Goal: Find specific page/section: Find specific page/section

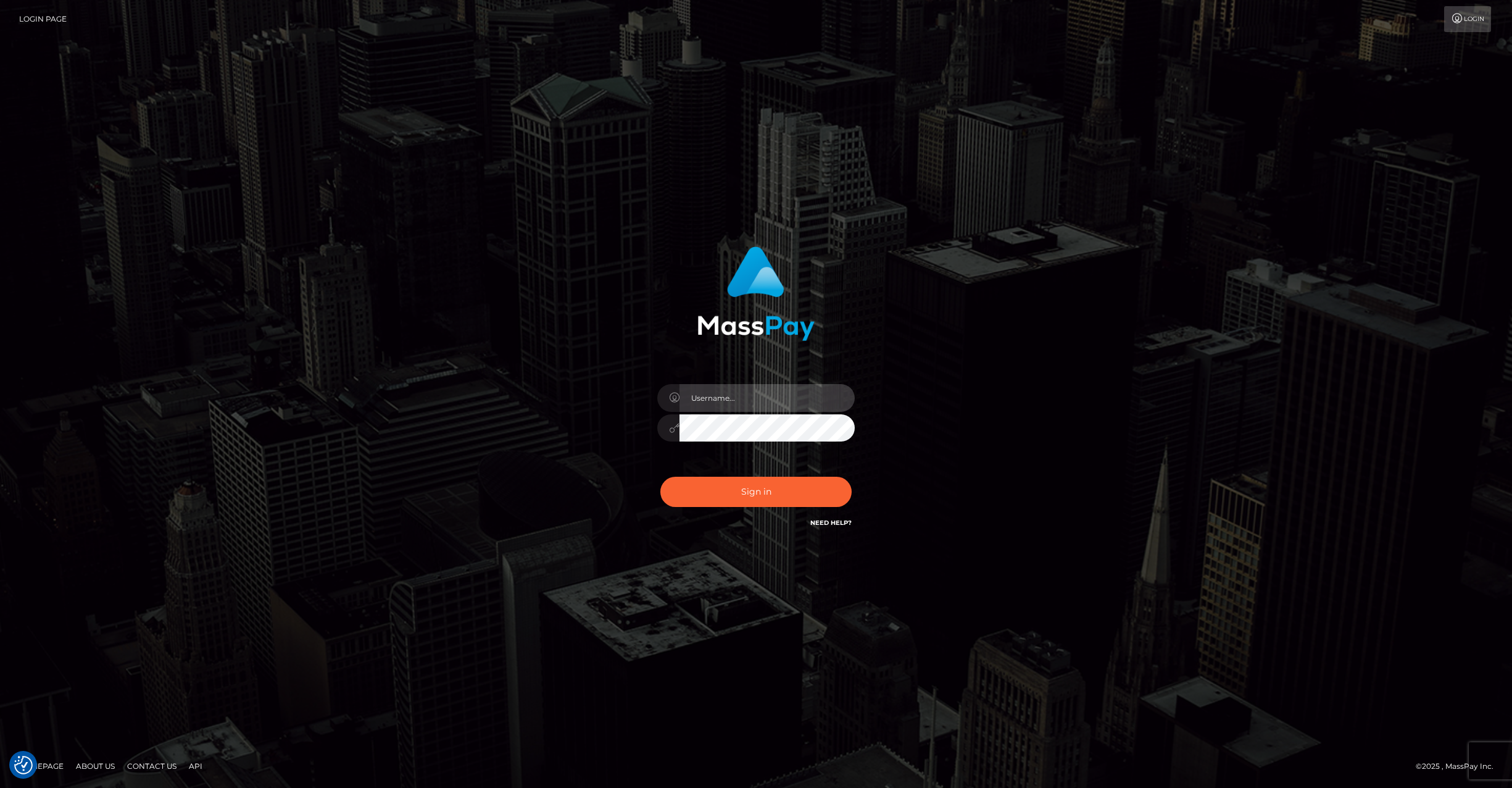
click at [724, 403] on input "text" at bounding box center [766, 397] width 175 height 28
type input "ashbil"
click at [755, 483] on button "Sign in" at bounding box center [756, 491] width 191 height 30
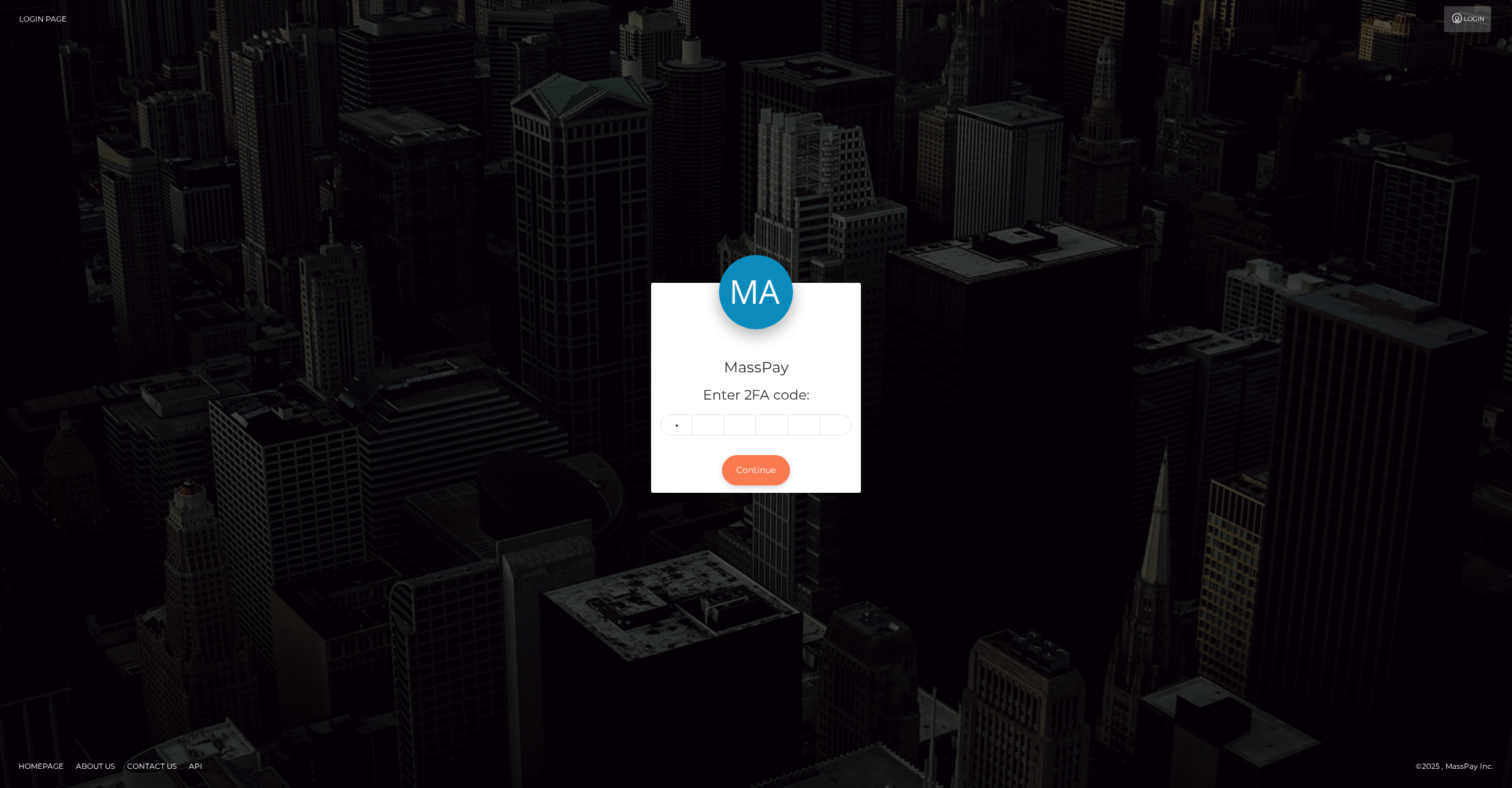
type input "0"
type input "1"
type input "7"
type input "3"
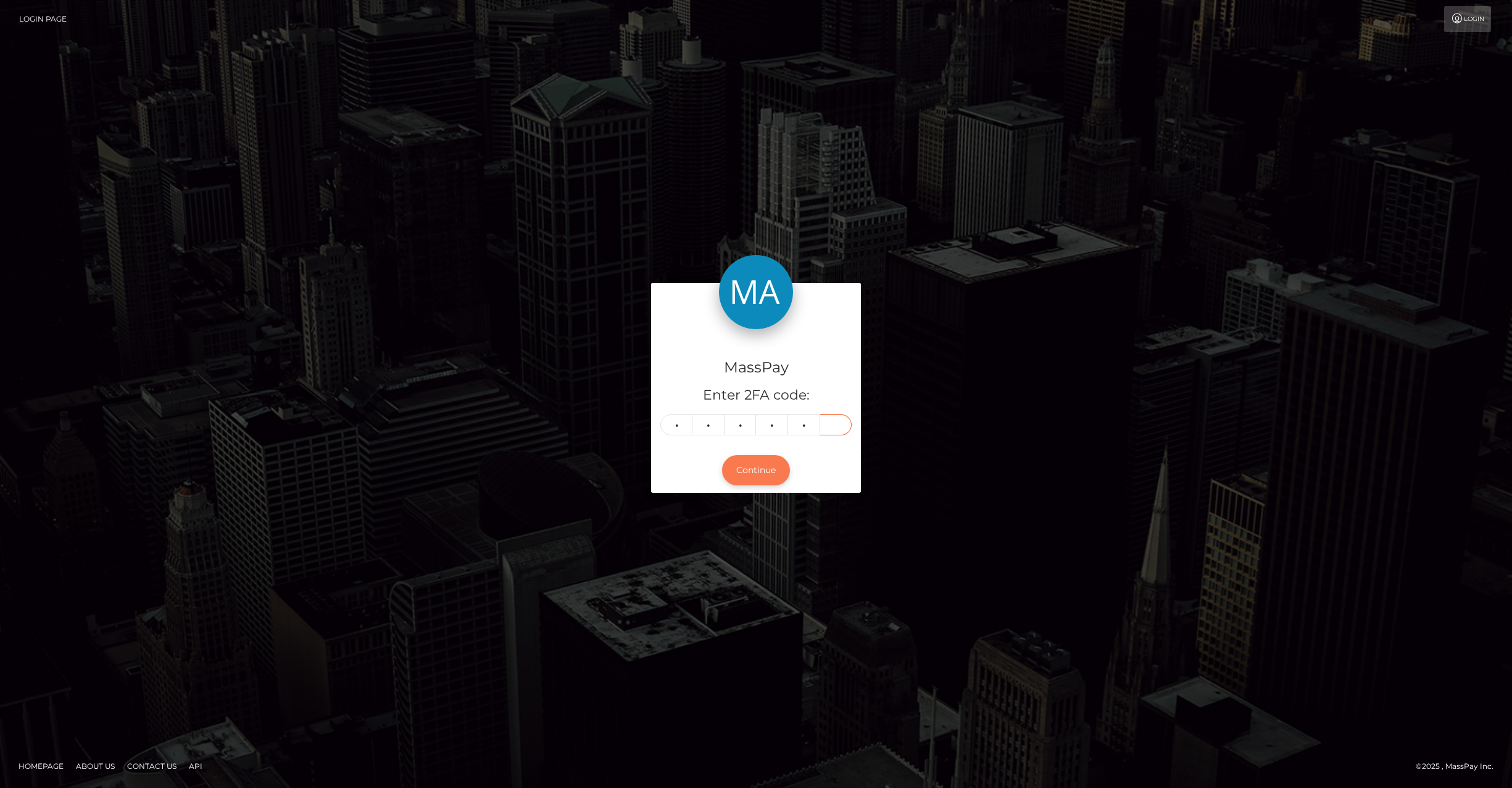
type input "9"
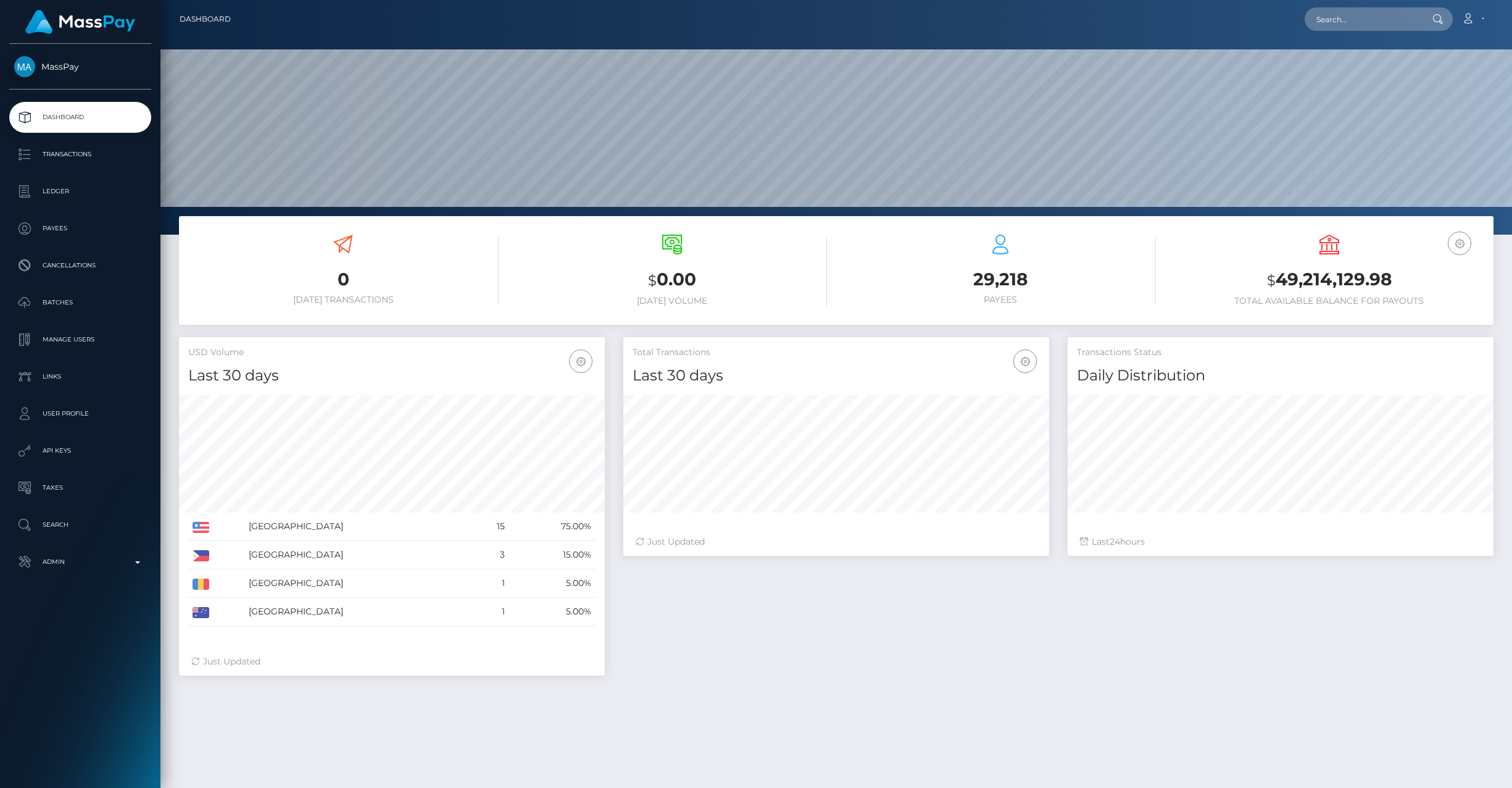
scroll to position [219, 425]
click at [102, 200] on p "Ledger" at bounding box center [80, 191] width 132 height 19
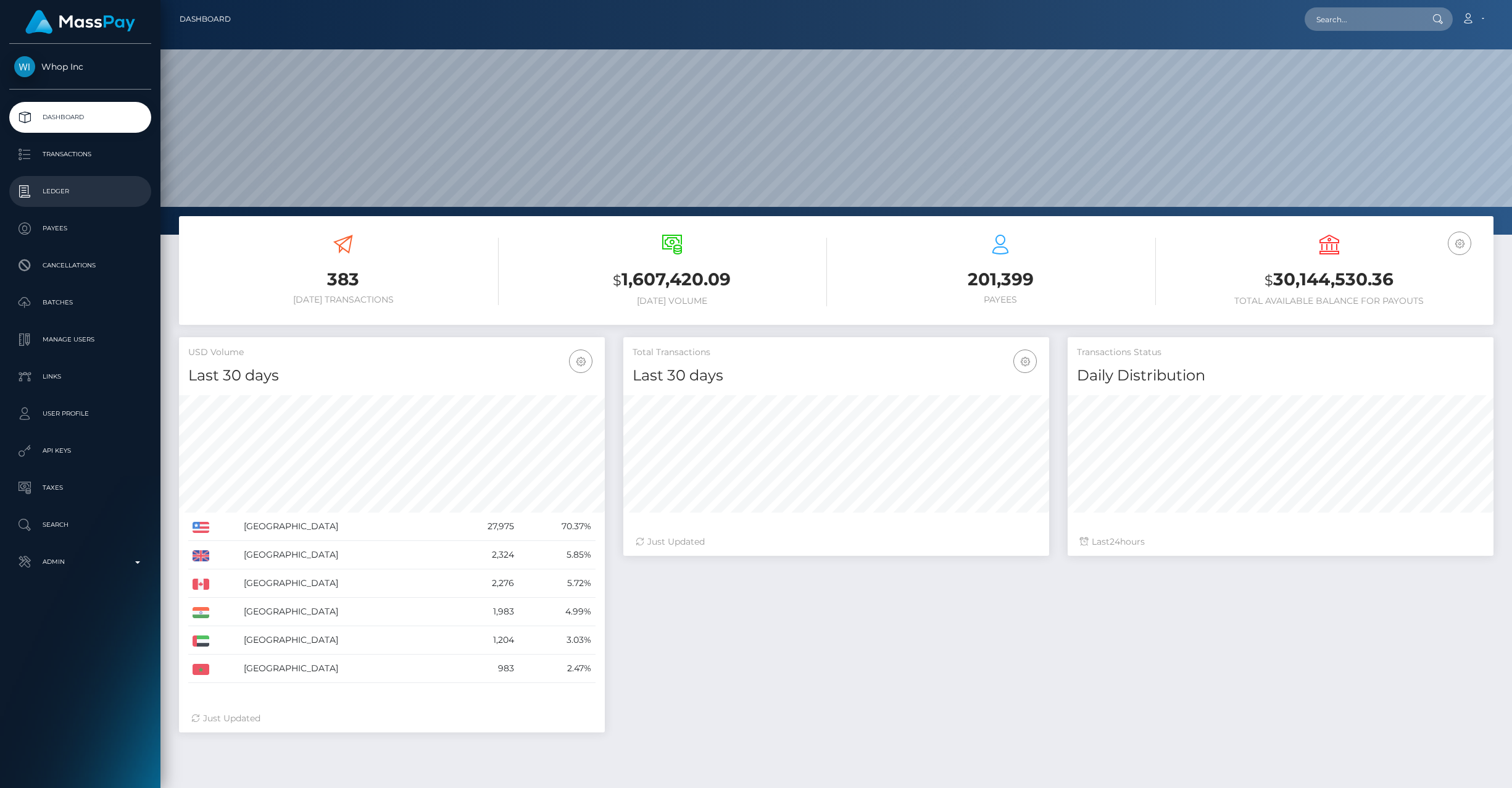
scroll to position [219, 425]
click at [74, 188] on p "Ledger" at bounding box center [80, 191] width 132 height 19
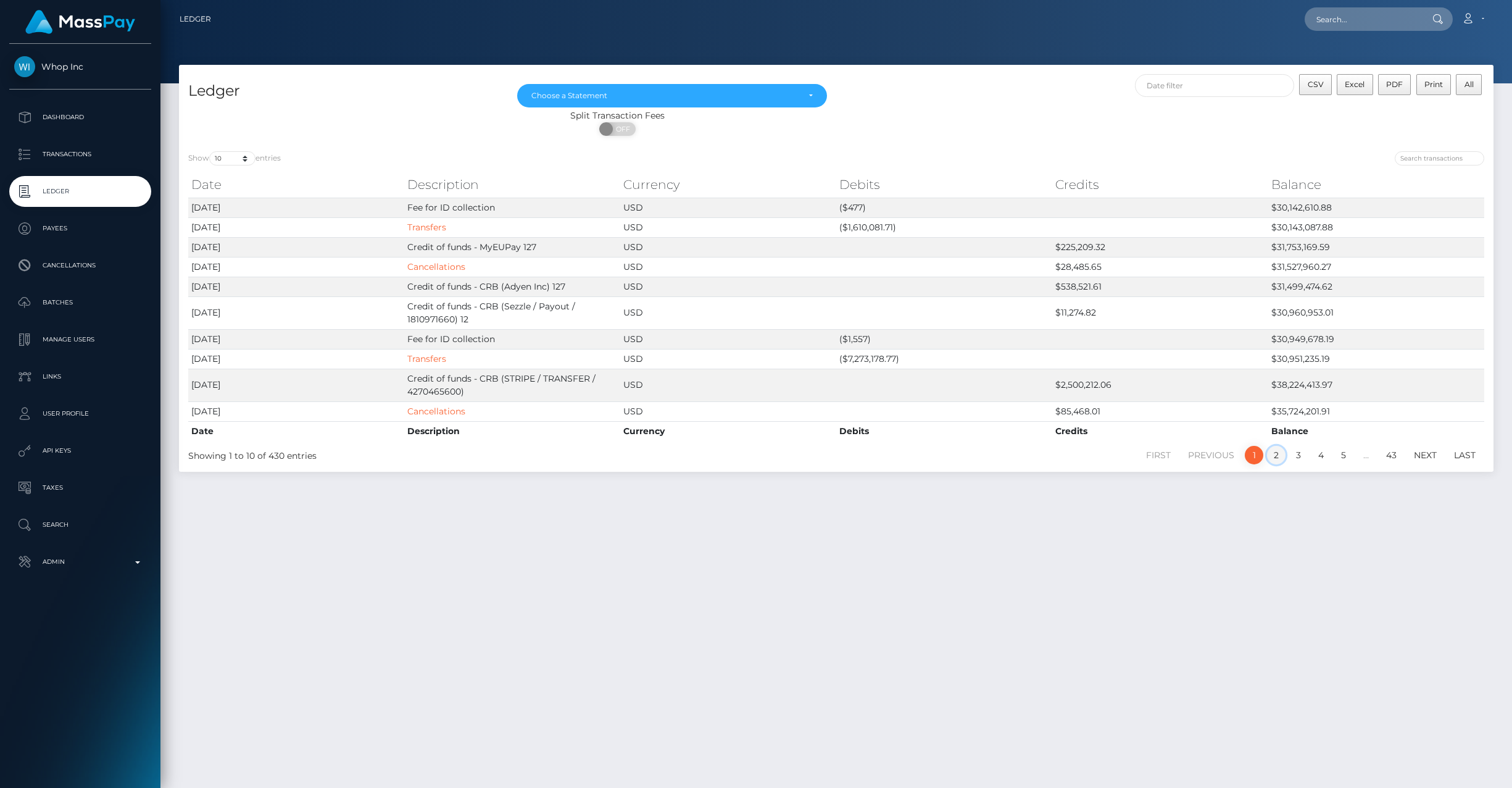
click at [1270, 448] on link "2" at bounding box center [1276, 456] width 19 height 19
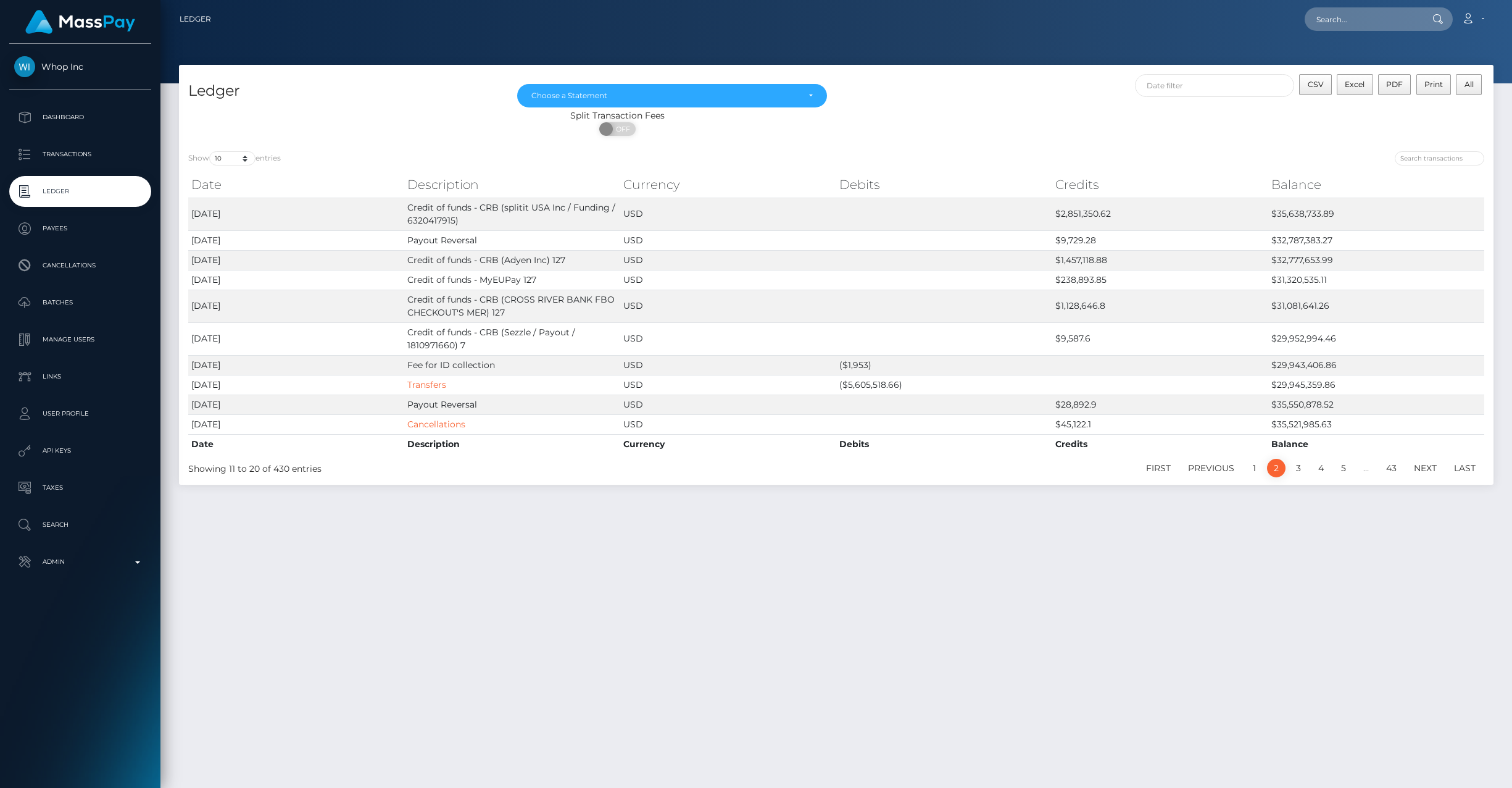
click at [62, 190] on p "Ledger" at bounding box center [80, 191] width 132 height 19
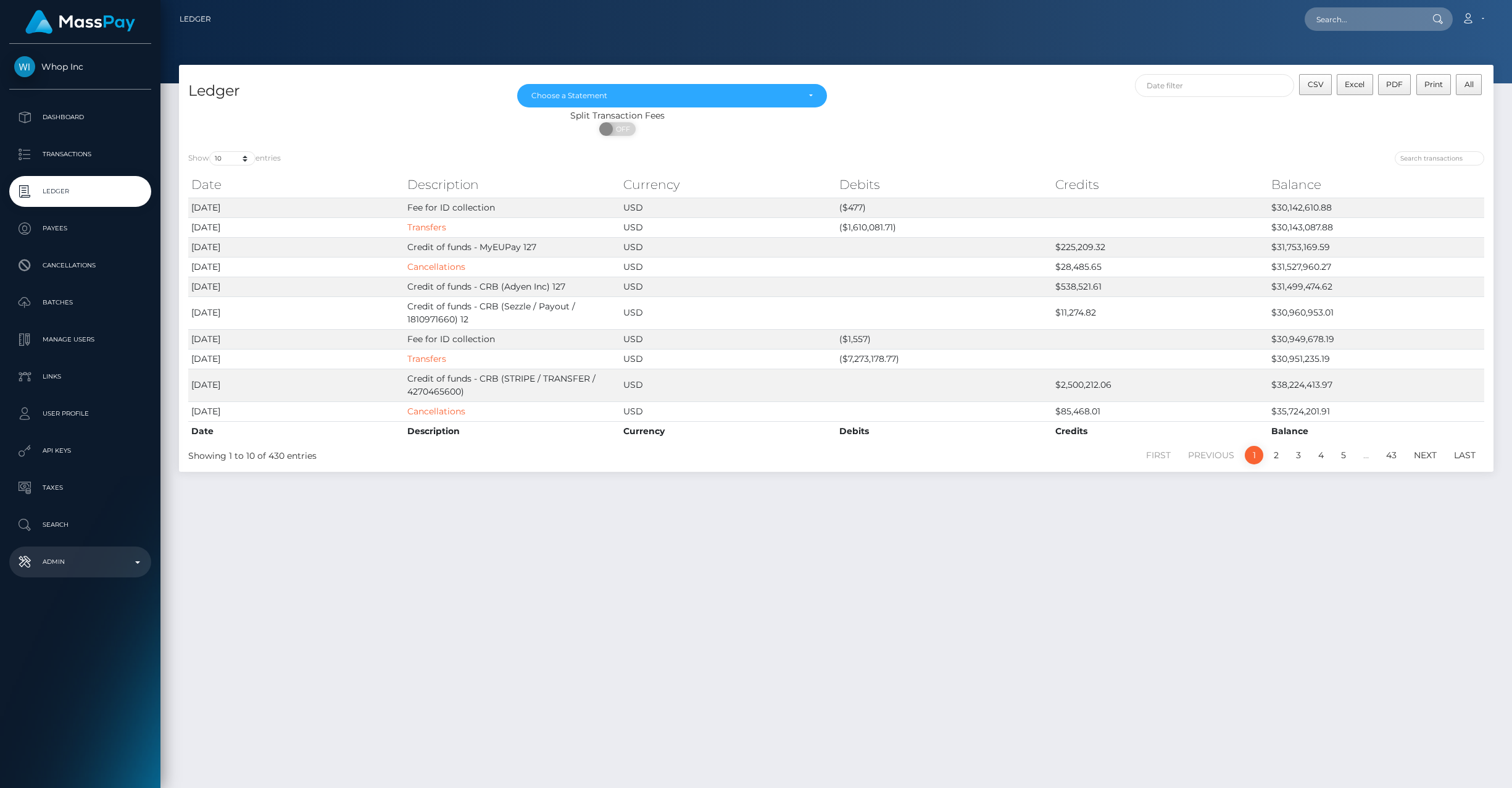
click at [139, 572] on link "Admin" at bounding box center [80, 562] width 142 height 31
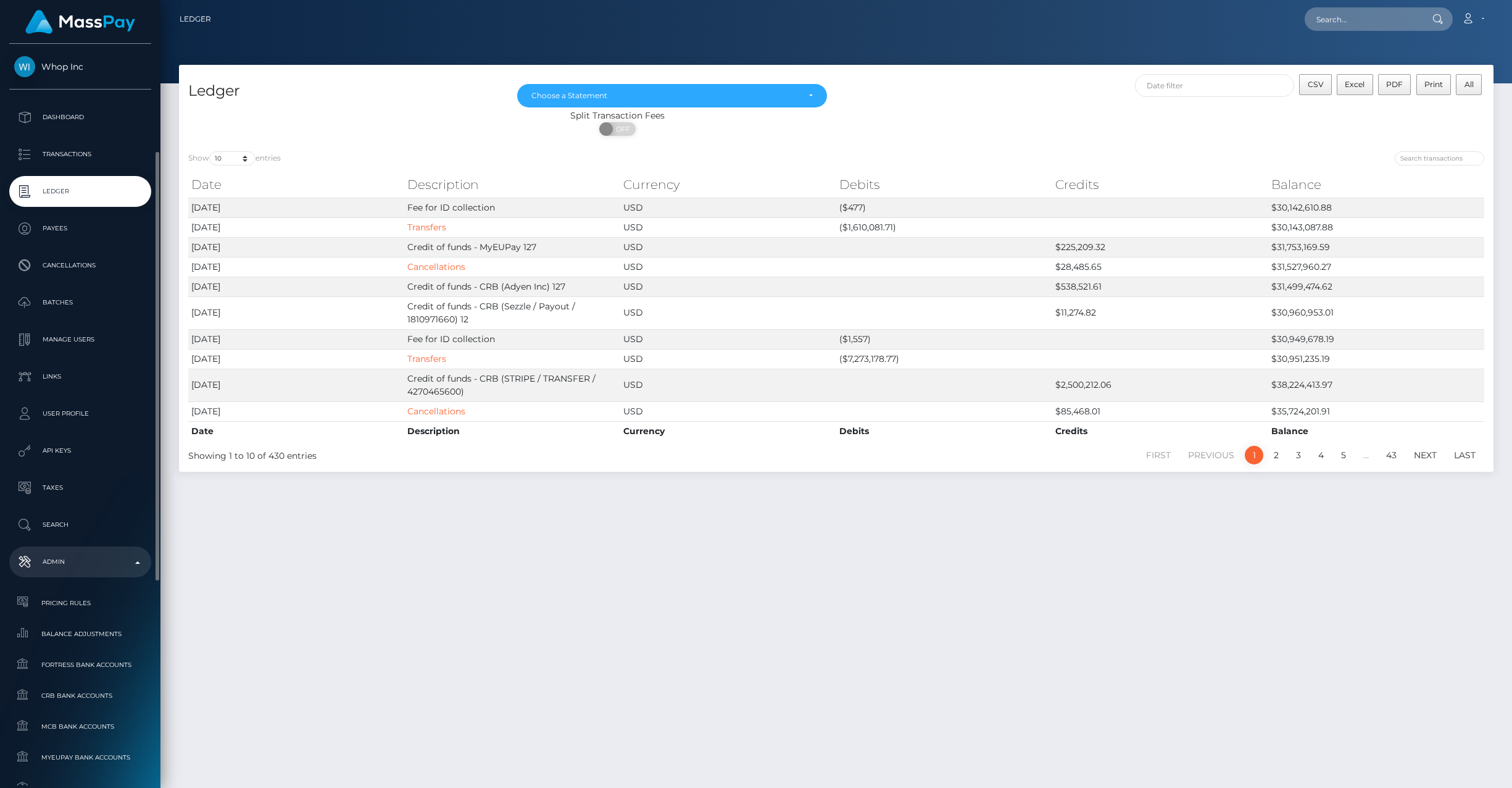
scroll to position [206, 0]
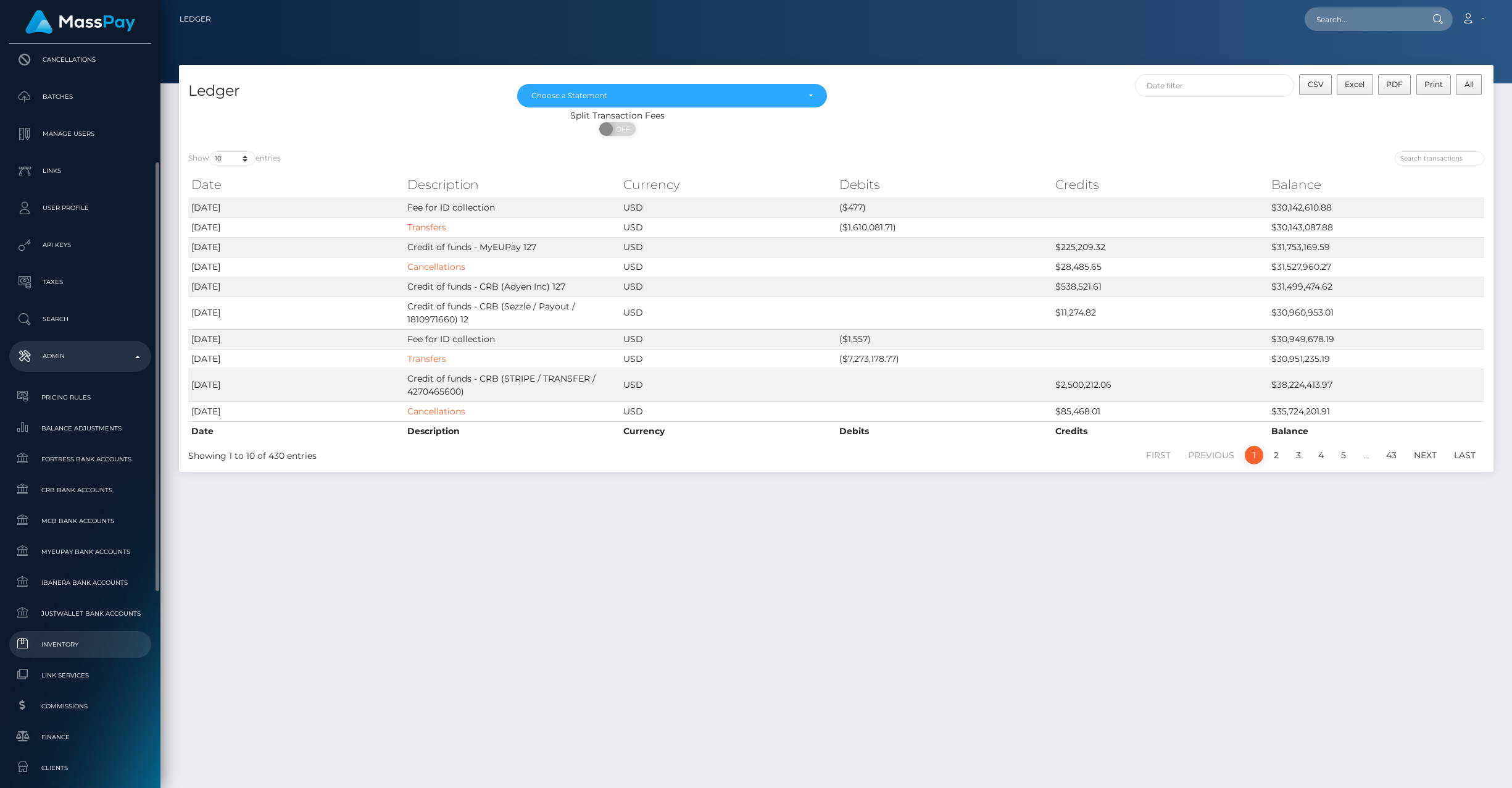
click at [75, 655] on link "Inventory" at bounding box center [80, 644] width 142 height 26
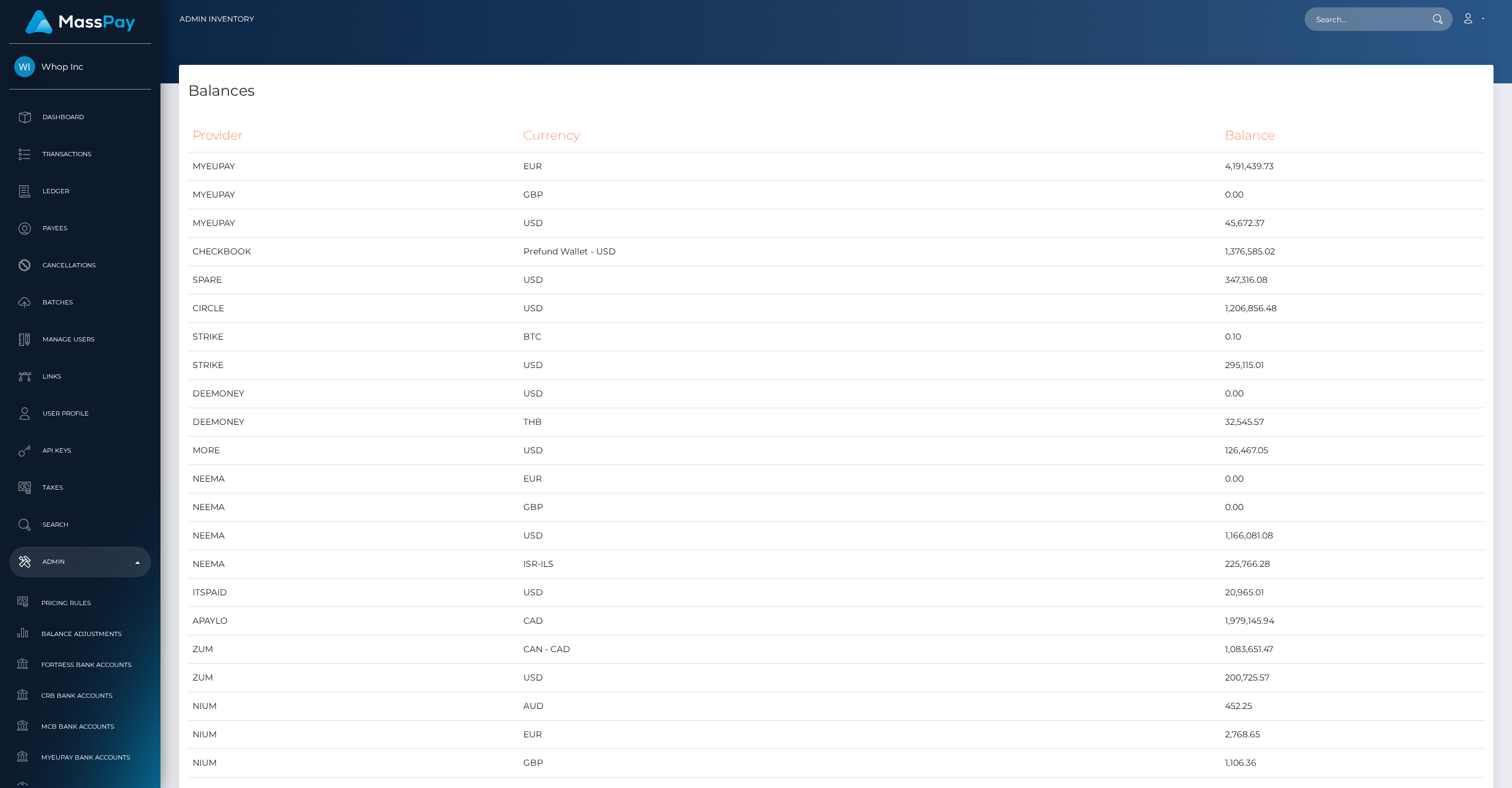
scroll to position [6577, 1315]
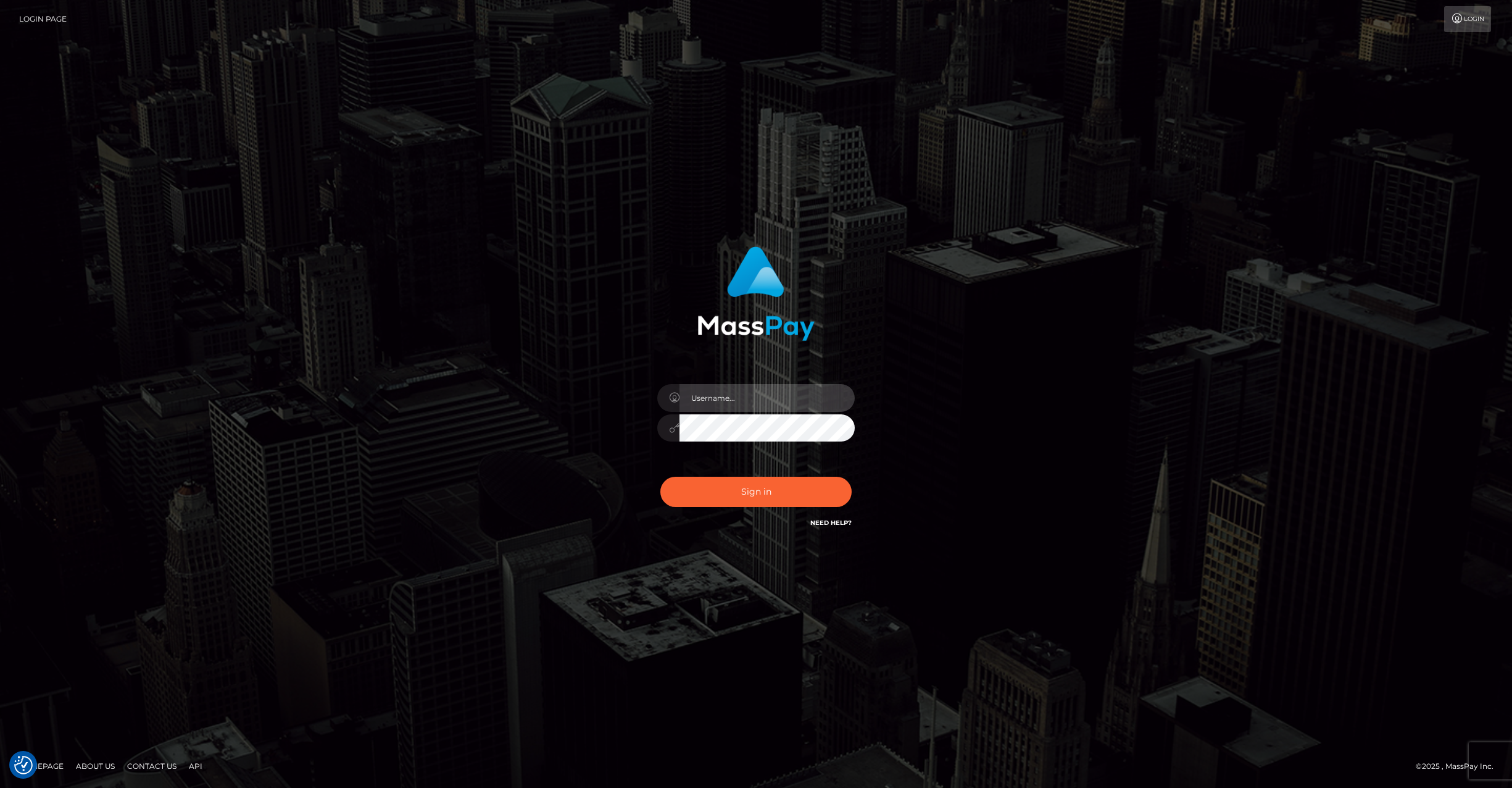
click at [751, 397] on input "text" at bounding box center [766, 397] width 175 height 28
type input "ashbil"
click at [739, 486] on button "Sign in" at bounding box center [756, 491] width 191 height 30
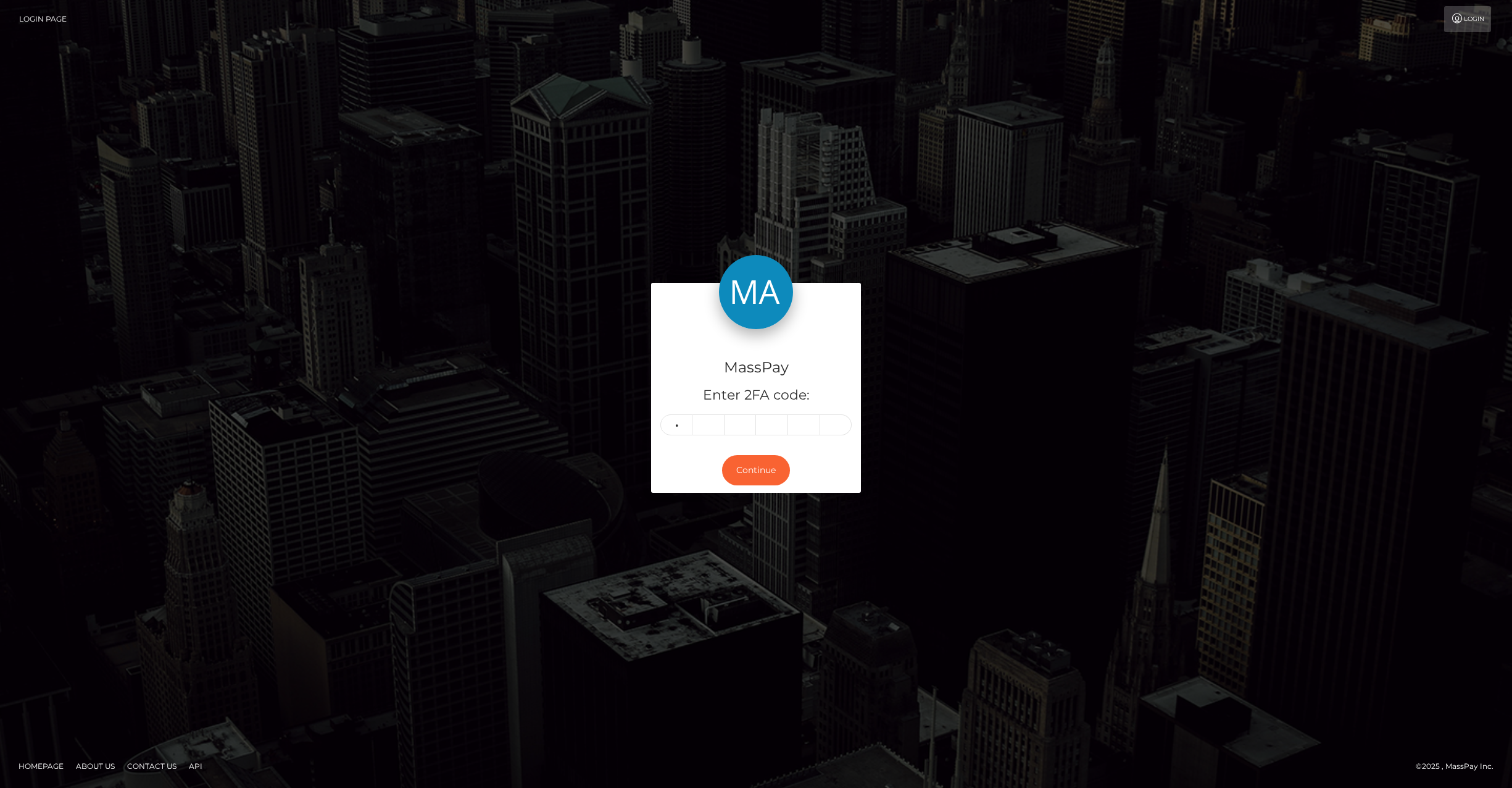
type input "9"
type input "7"
type input "3"
type input "9"
type input "4"
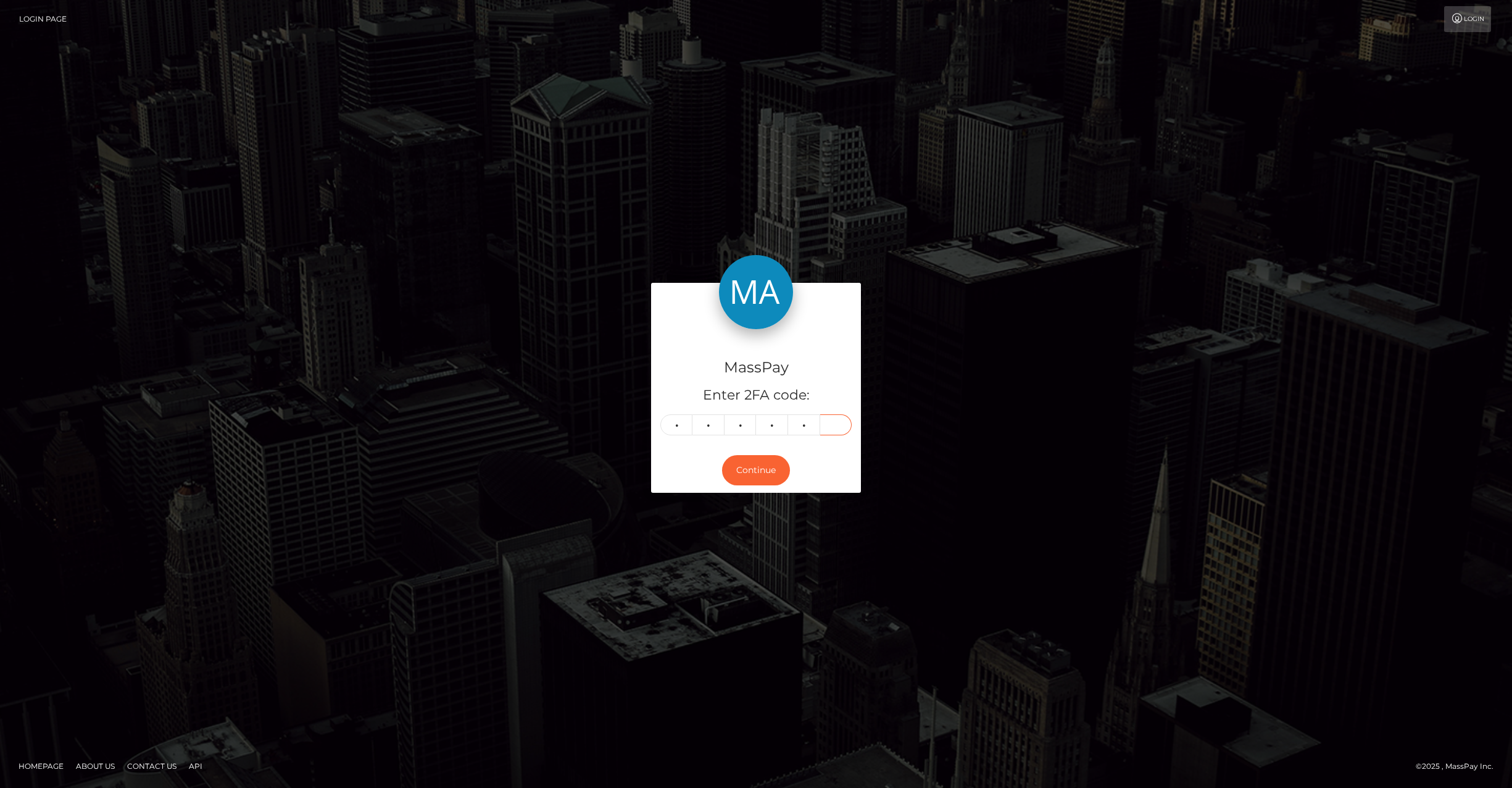
type input "5"
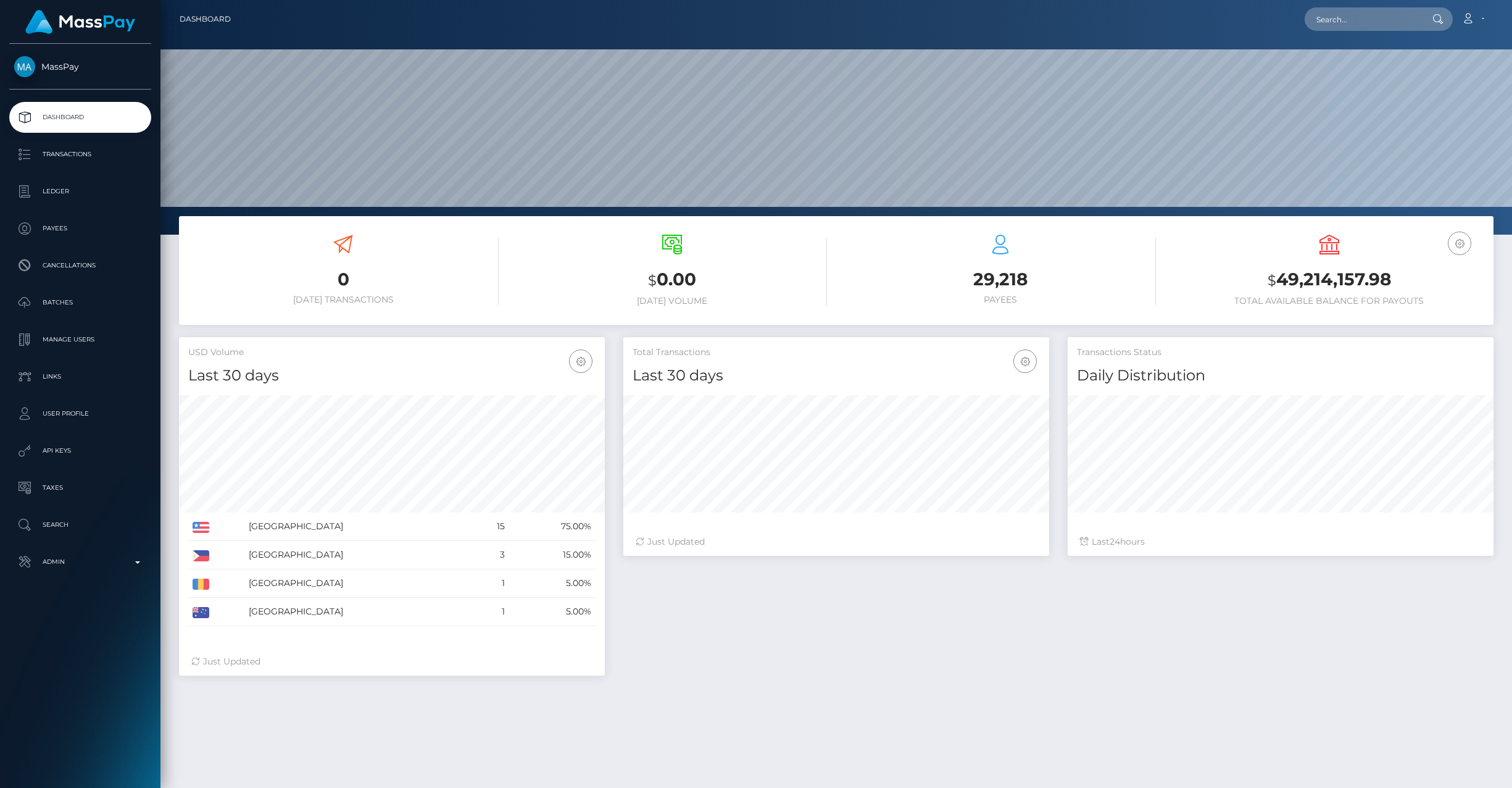
scroll to position [219, 425]
click at [139, 567] on p "Admin" at bounding box center [80, 562] width 132 height 19
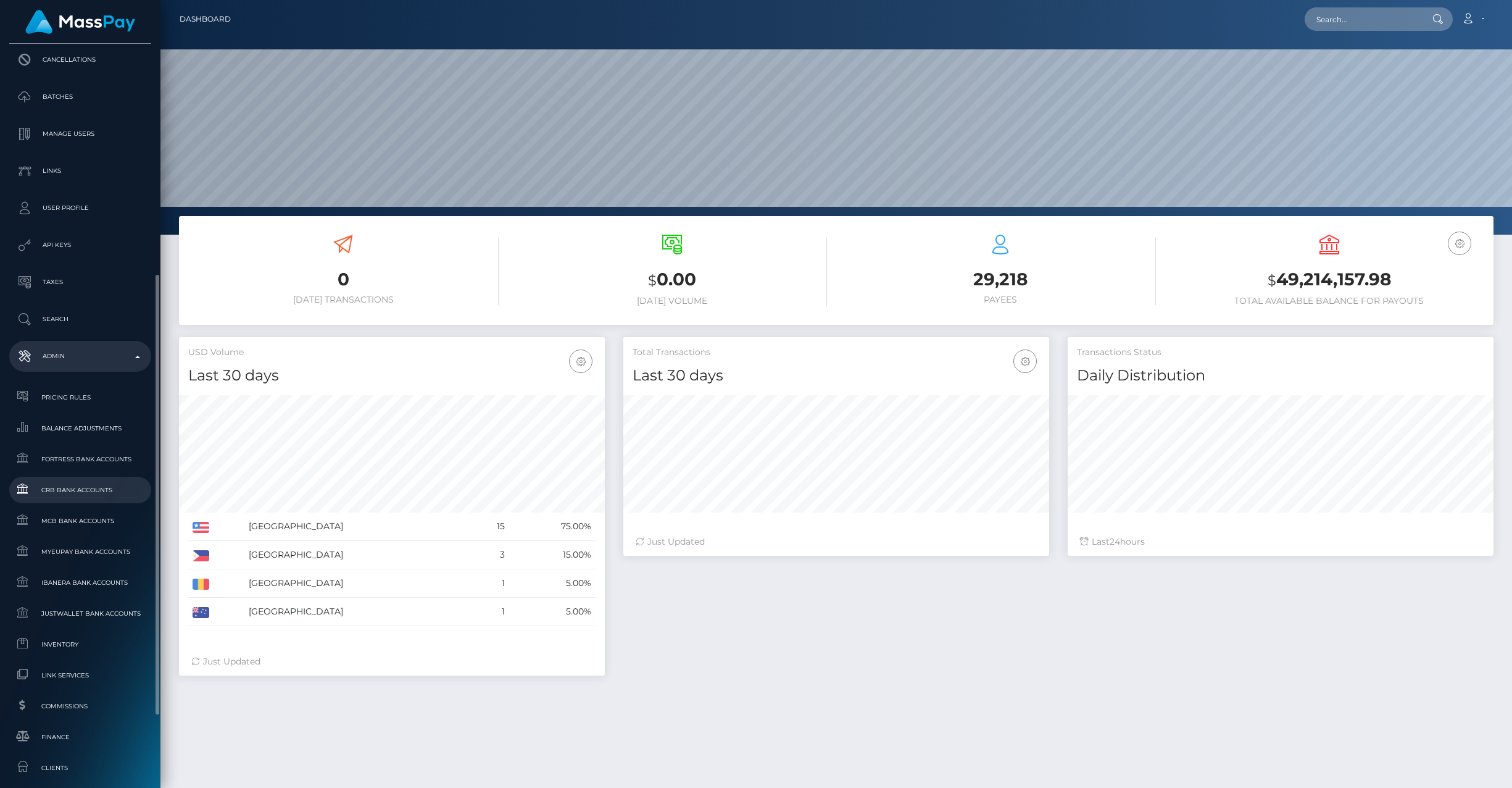
scroll to position [274, 0]
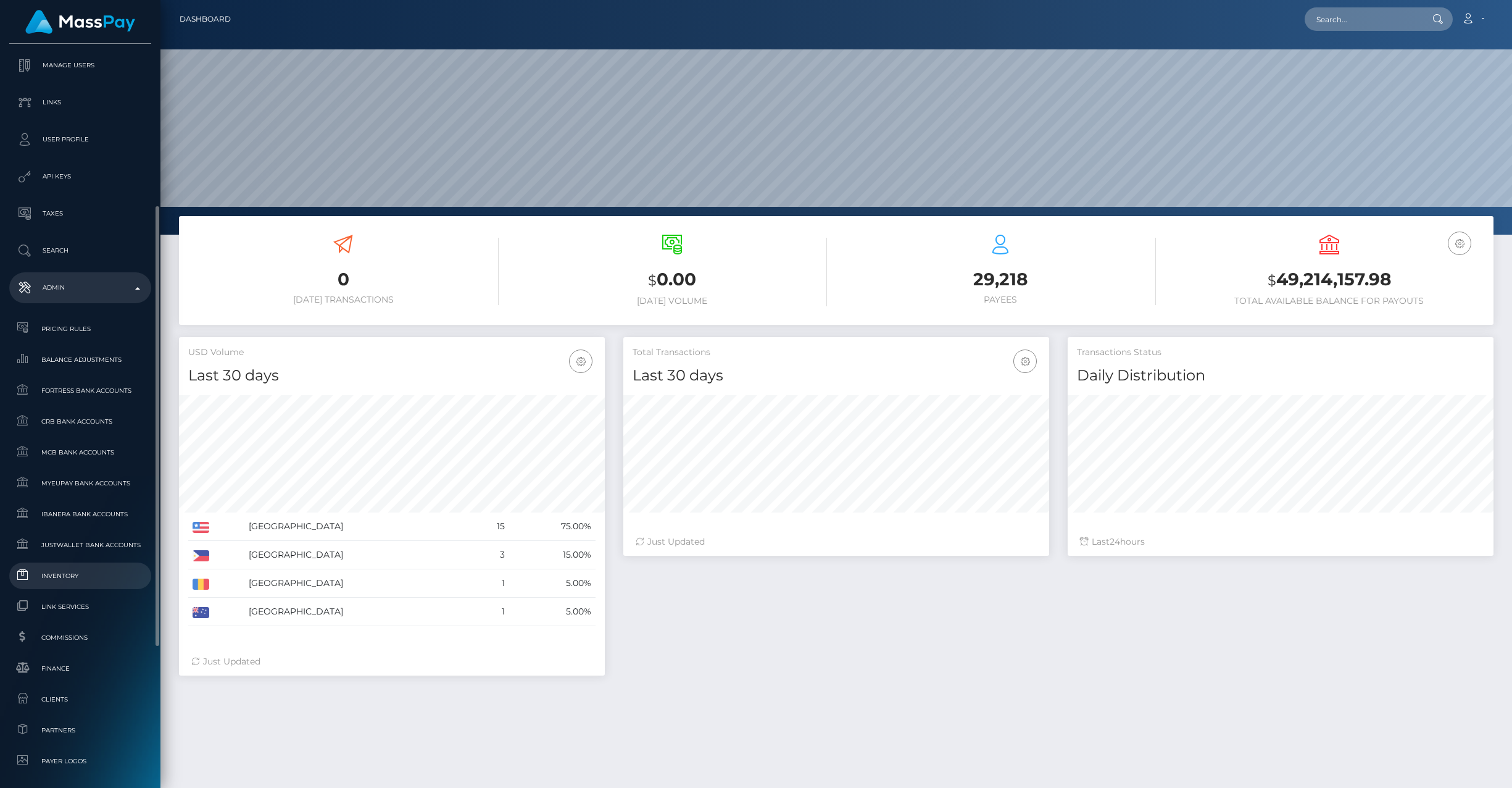
click at [70, 573] on span "Inventory" at bounding box center [80, 575] width 132 height 15
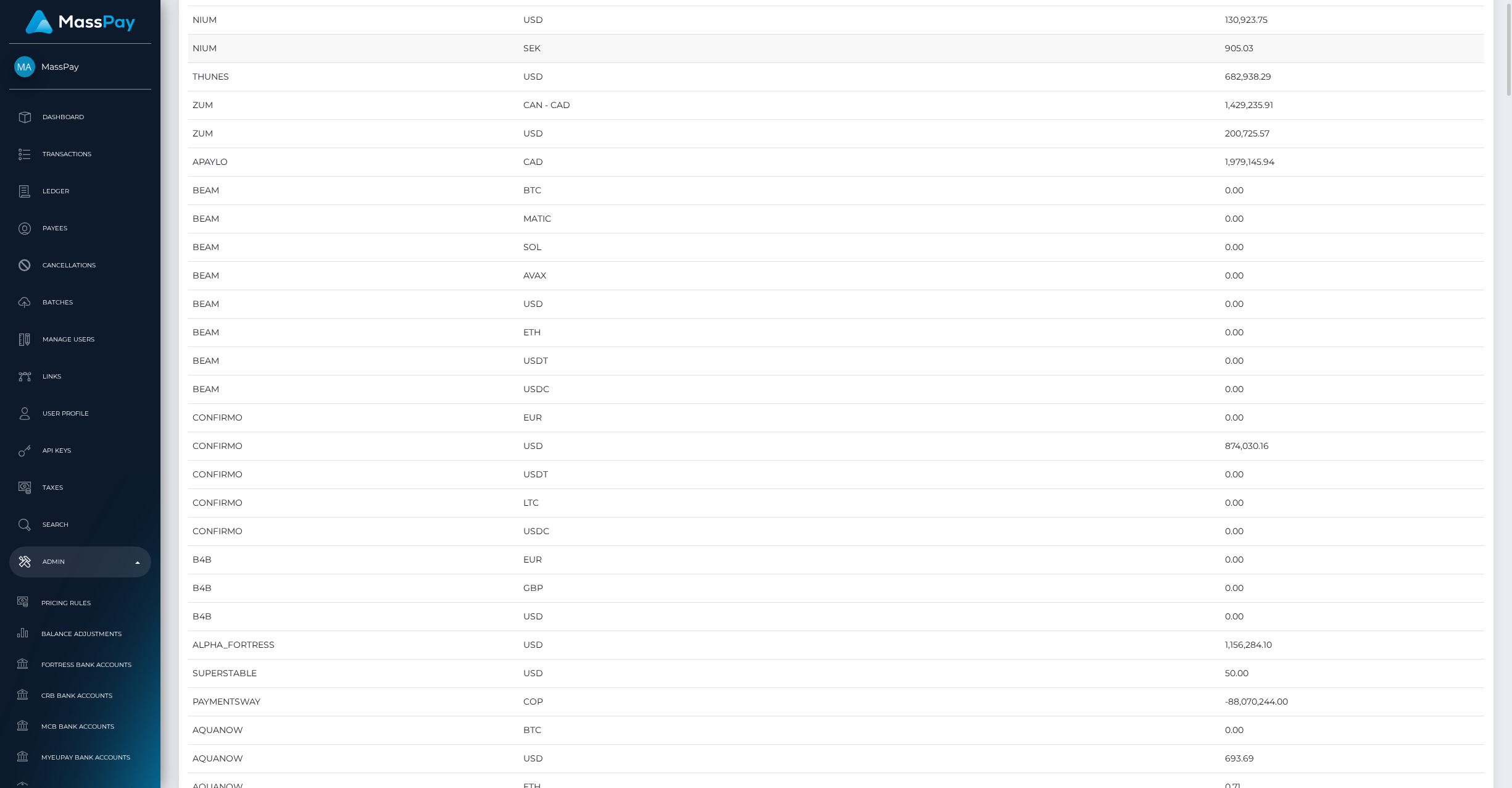
scroll to position [617, 0]
